Goal: Information Seeking & Learning: Learn about a topic

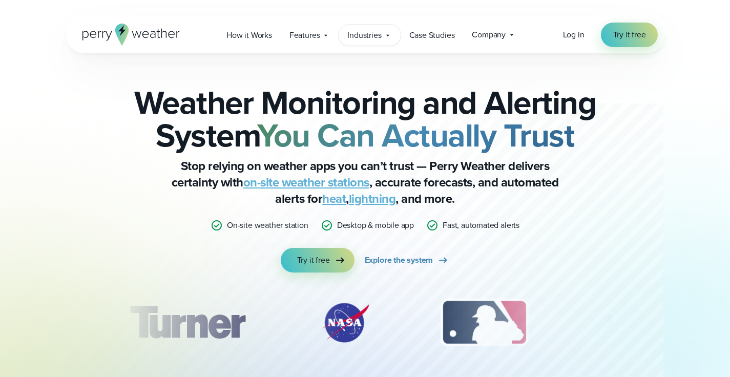
click at [383, 36] on div "Industries Featured Case Study How PGA of America is Prioritizing Golfer Safety…" at bounding box center [368, 35] width 61 height 21
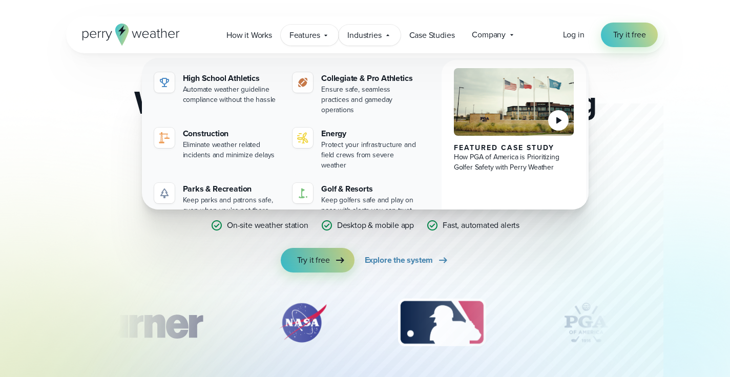
click at [318, 34] on span "Features" at bounding box center [304, 35] width 31 height 12
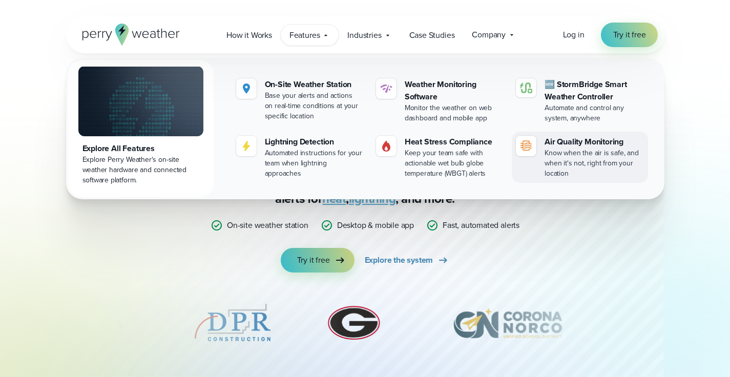
drag, startPoint x: 265, startPoint y: 68, endPoint x: 607, endPoint y: 181, distance: 360.1
click at [607, 181] on div "Explore All Features Explore Perry Weather's on-site weather hardware and conne…" at bounding box center [365, 128] width 598 height 141
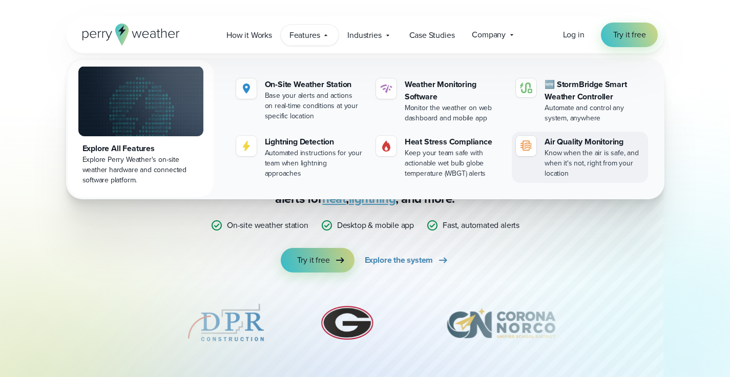
copy div "On-Site Weather Station Base your alerts and actions on real-time conditions at…"
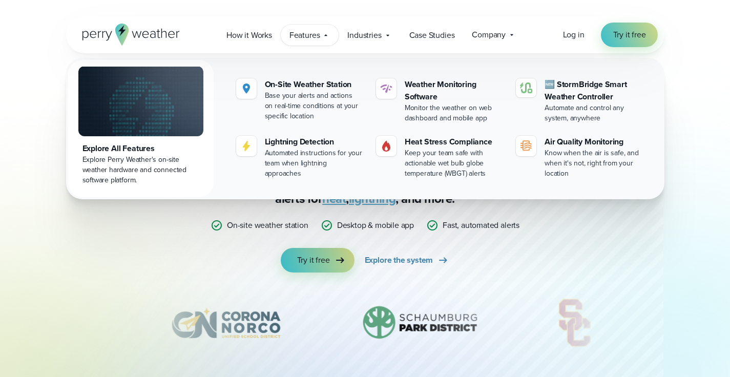
click at [687, 128] on div "Weather Monitoring and Alerting System You Can Actually Trust Stop relying on w…" at bounding box center [365, 225] width 730 height 345
